Goal: Information Seeking & Learning: Stay updated

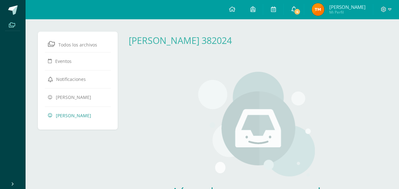
click at [301, 9] on span "4" at bounding box center [297, 11] width 7 height 7
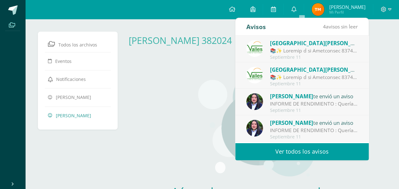
click at [309, 150] on link "Ver todos los avisos" at bounding box center [303, 151] width 134 height 17
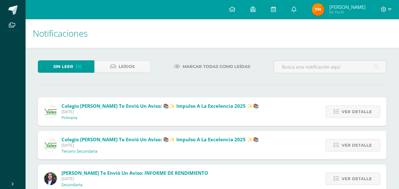
scroll to position [49, 0]
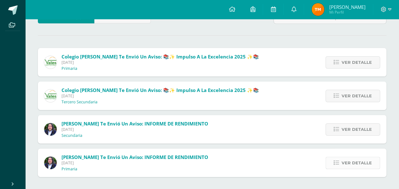
click at [338, 161] on icon at bounding box center [336, 162] width 5 height 5
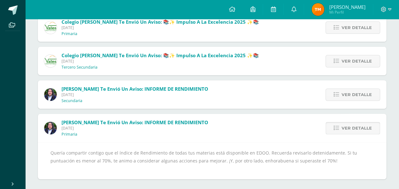
scroll to position [86, 0]
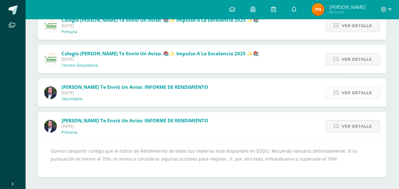
click at [347, 94] on span "Ver detalle" at bounding box center [357, 93] width 30 height 12
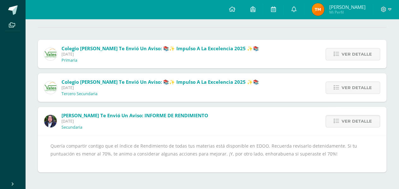
scroll to position [52, 0]
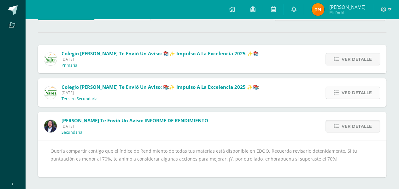
click at [346, 88] on span "Ver detalle" at bounding box center [357, 93] width 30 height 12
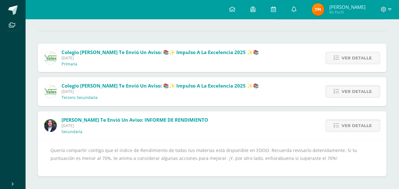
click at [339, 106] on div "💪 ¡El esfuerzo tiene recompensa! Recuerda que en esta unidad tienes la posibili…" at bounding box center [213, 173] width 324 height 135
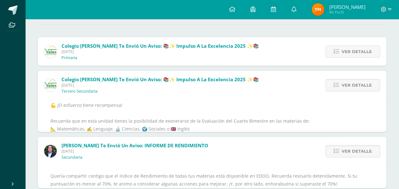
click at [340, 101] on div "💪 ¡El esfuerzo tiene recompensa! Recuerda que en esta unidad tienes la posibili…" at bounding box center [213, 168] width 324 height 135
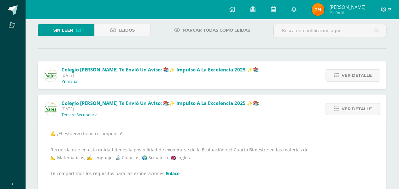
scroll to position [0, 0]
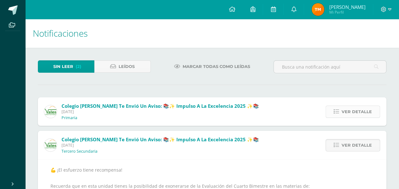
click at [336, 110] on icon at bounding box center [336, 111] width 5 height 5
